Goal: Task Accomplishment & Management: Manage account settings

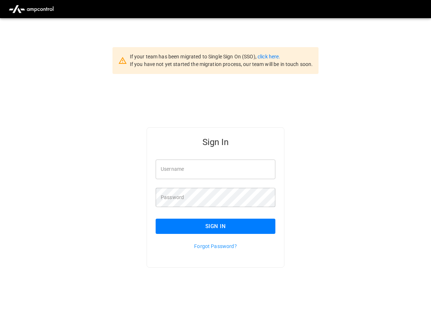
type input "**********"
click at [221, 214] on div "Sign In" at bounding box center [211, 220] width 128 height 27
click at [192, 226] on button "Sign In" at bounding box center [216, 226] width 120 height 15
